Goal: Navigation & Orientation: Understand site structure

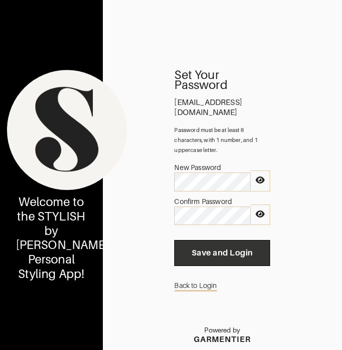
click at [239, 248] on span "Save and Login" at bounding box center [222, 253] width 80 height 10
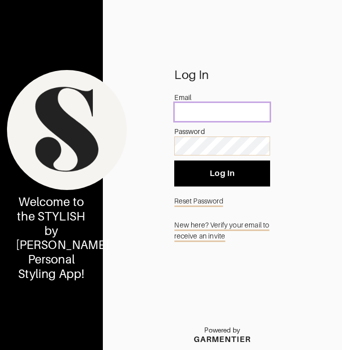
click at [197, 107] on input "email" at bounding box center [222, 111] width 96 height 19
type input "[EMAIL_ADDRESS][DOMAIN_NAME]"
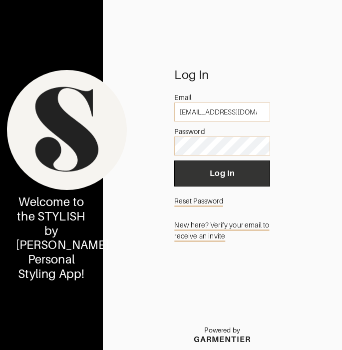
click at [190, 174] on span "Log In" at bounding box center [222, 173] width 80 height 10
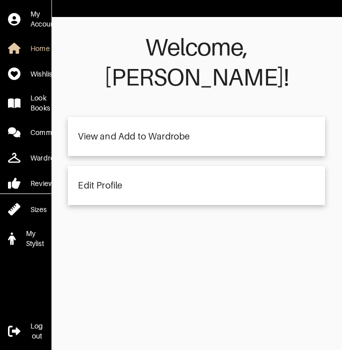
scroll to position [10, 0]
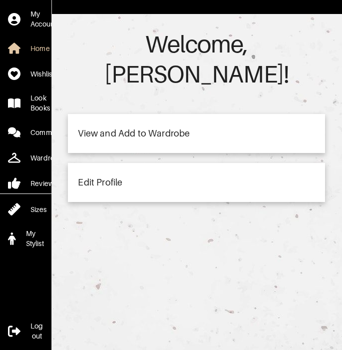
click at [120, 114] on div "View and Add to Wardrobe" at bounding box center [196, 133] width 257 height 39
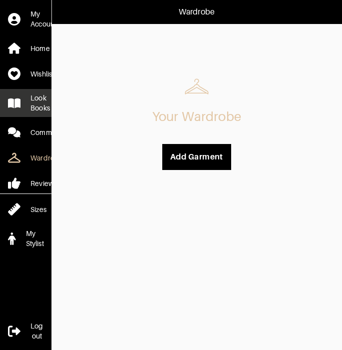
click at [25, 110] on link "Look Books" at bounding box center [25, 103] width 51 height 28
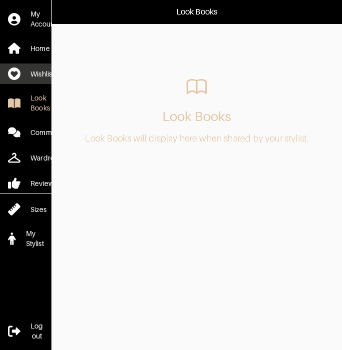
click at [32, 75] on div "Wishlist" at bounding box center [41, 74] width 23 height 10
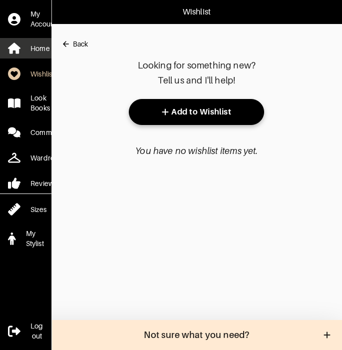
click at [24, 40] on link "Home" at bounding box center [25, 48] width 51 height 20
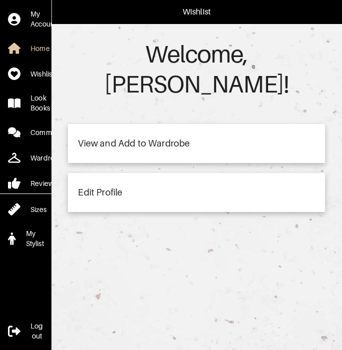
click at [124, 139] on div "View and Add to Wardrobe" at bounding box center [134, 143] width 112 height 9
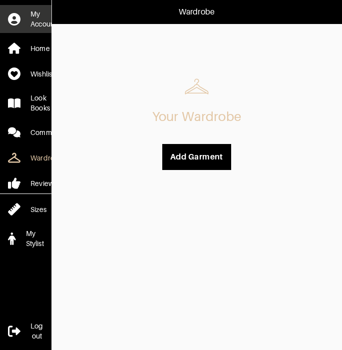
click at [20, 19] on icon at bounding box center [14, 19] width 12 height 12
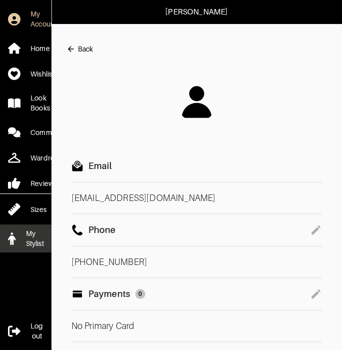
click at [34, 238] on div "My Stylist" at bounding box center [35, 238] width 18 height 20
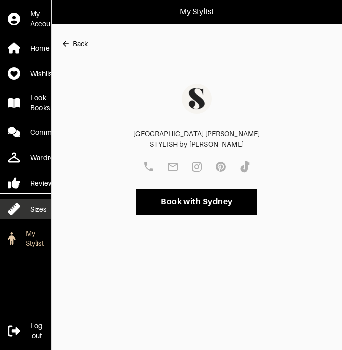
click at [36, 210] on div "Sizes" at bounding box center [38, 209] width 16 height 10
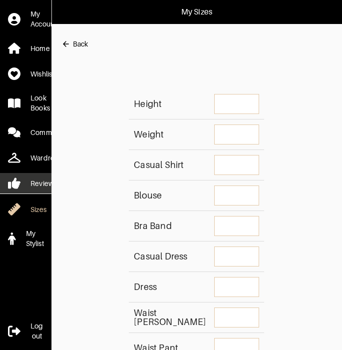
click at [34, 186] on div "Reviews" at bounding box center [43, 183] width 26 height 10
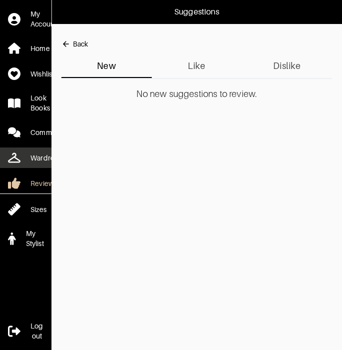
click at [35, 166] on link "Wardrobe" at bounding box center [25, 157] width 51 height 20
